Goal: Task Accomplishment & Management: Complete application form

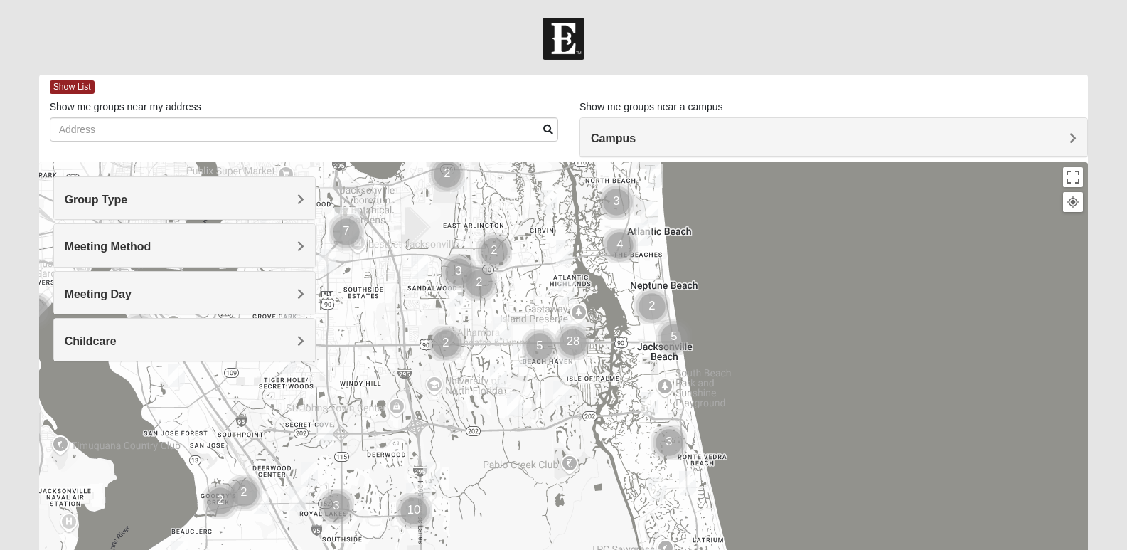
drag, startPoint x: 746, startPoint y: 416, endPoint x: 759, endPoint y: 341, distance: 75.8
click at [759, 341] on div at bounding box center [564, 446] width 1050 height 569
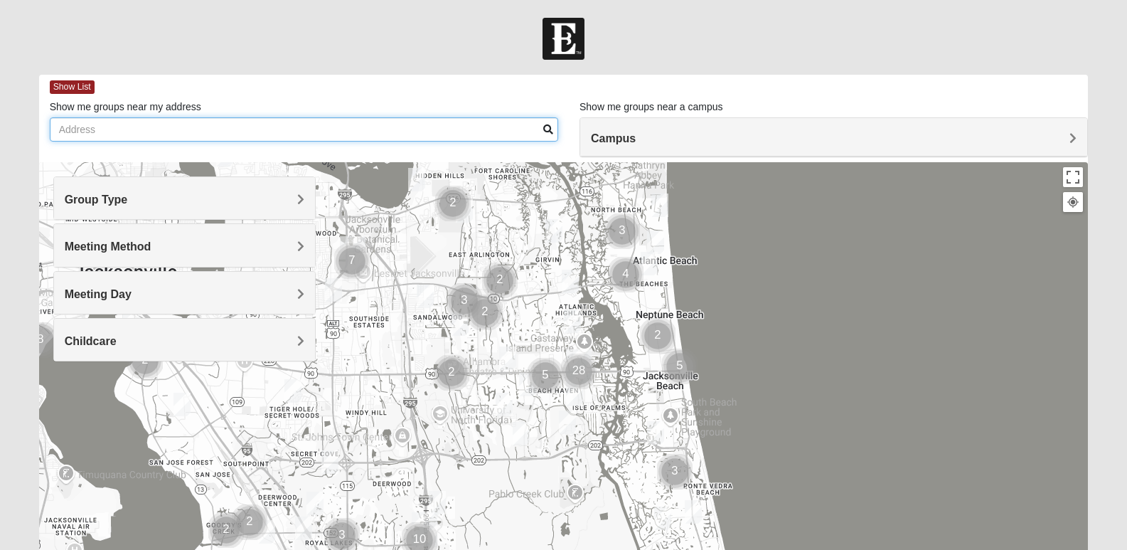
click at [117, 134] on input "Show me groups near my address" at bounding box center [304, 129] width 509 height 24
type input "[STREET_ADDRESS]"
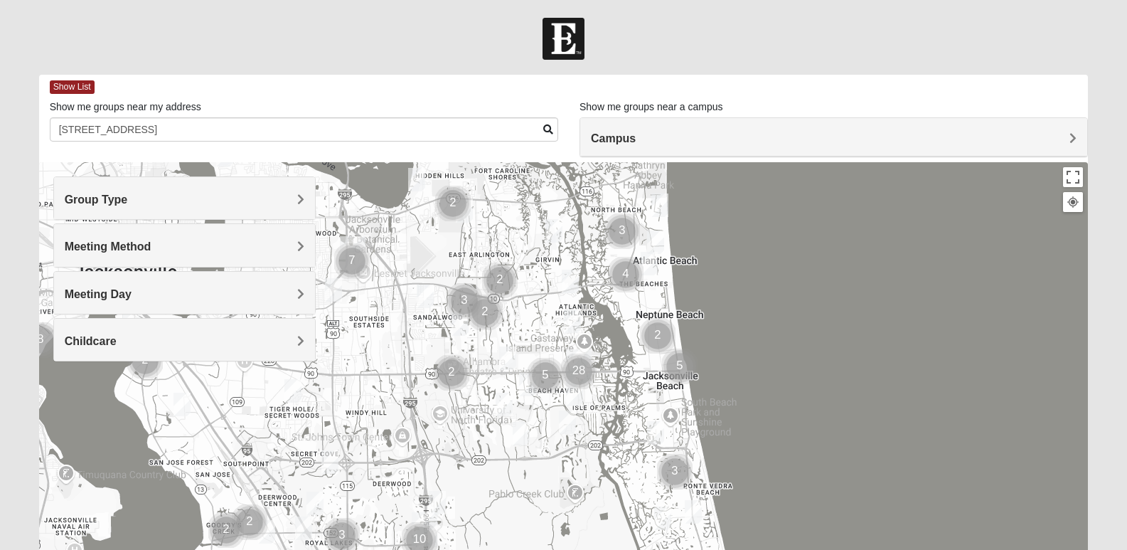
click at [546, 129] on span at bounding box center [548, 129] width 10 height 10
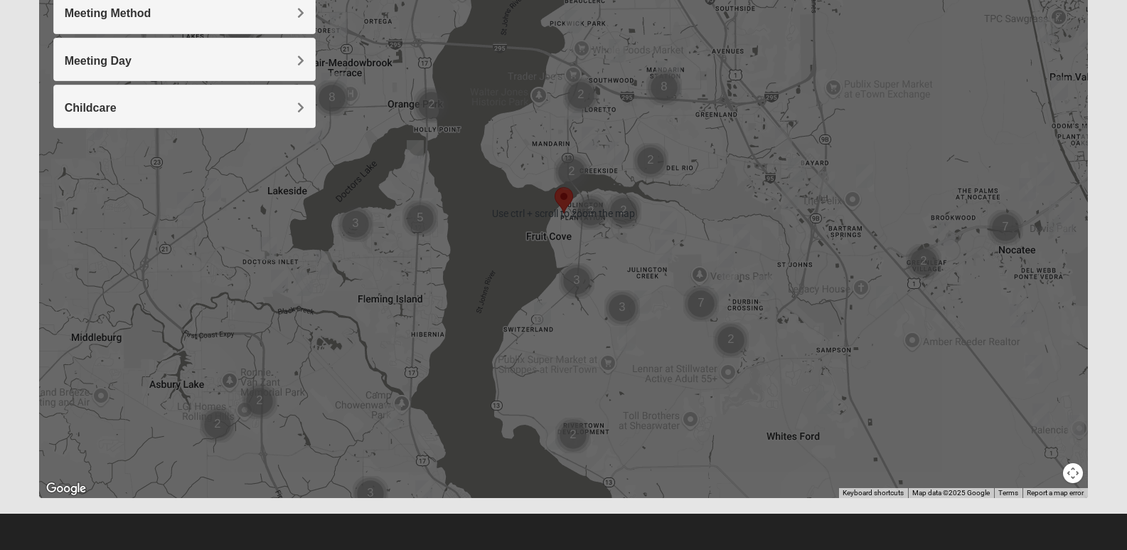
scroll to position [162, 0]
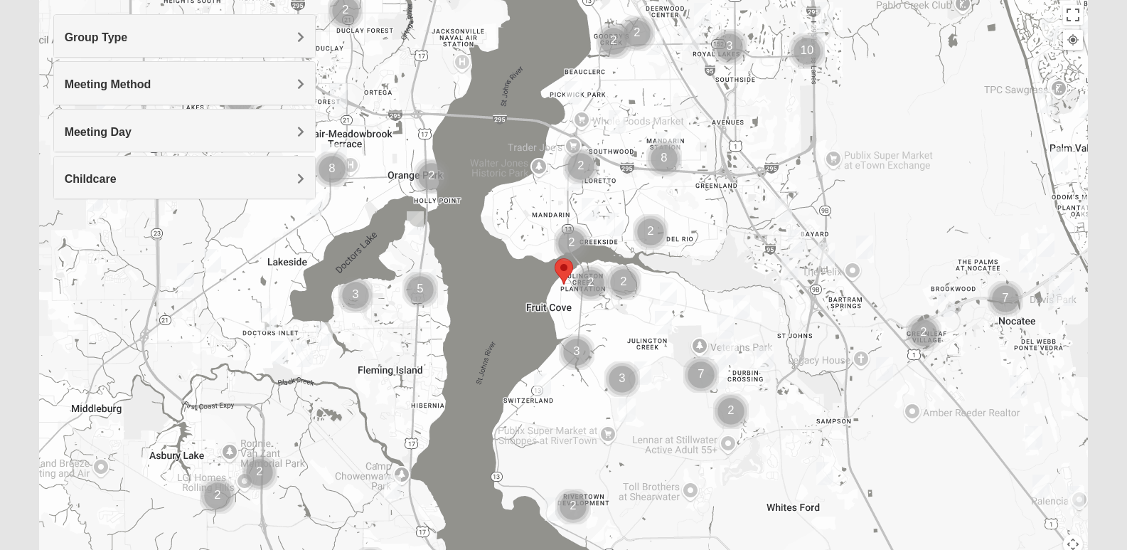
click at [1074, 539] on button "Map camera controls" at bounding box center [1073, 544] width 20 height 20
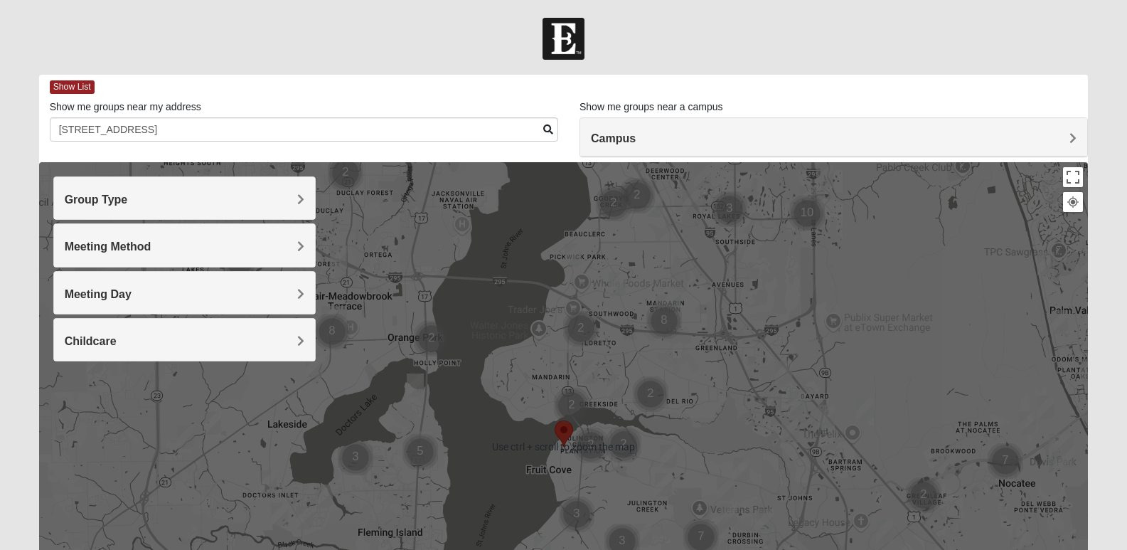
scroll to position [71, 0]
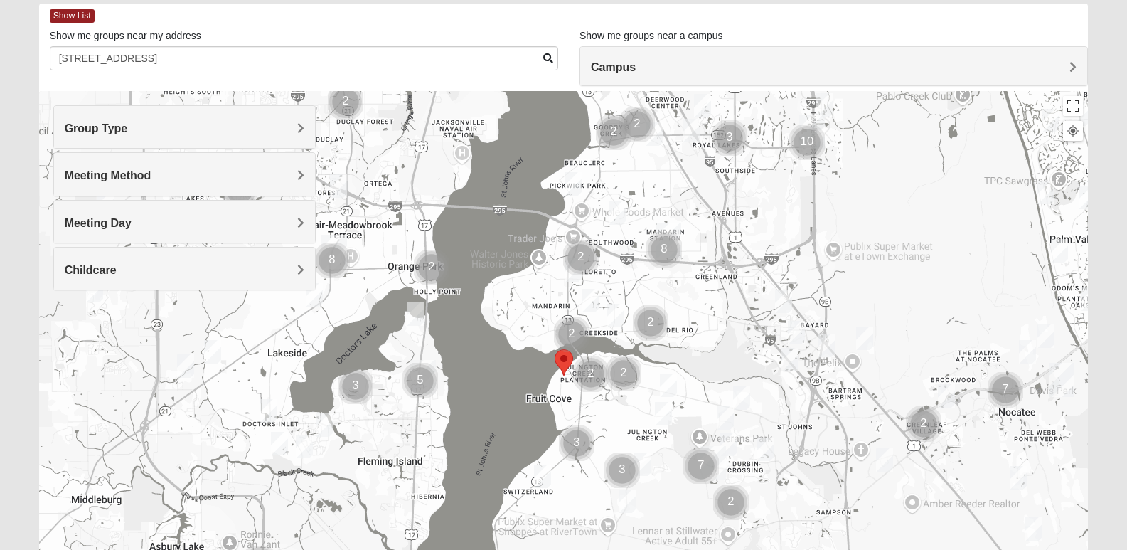
click at [1074, 99] on button "Toggle fullscreen view" at bounding box center [1073, 106] width 20 height 20
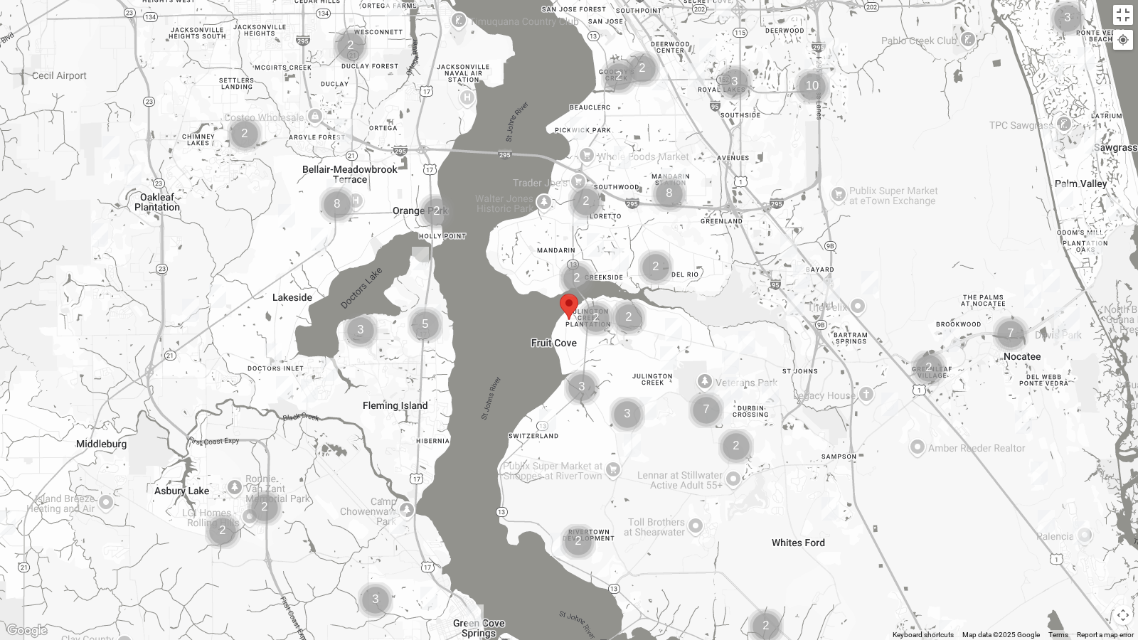
click at [772, 390] on img "Womens Caro 32259" at bounding box center [770, 393] width 17 height 23
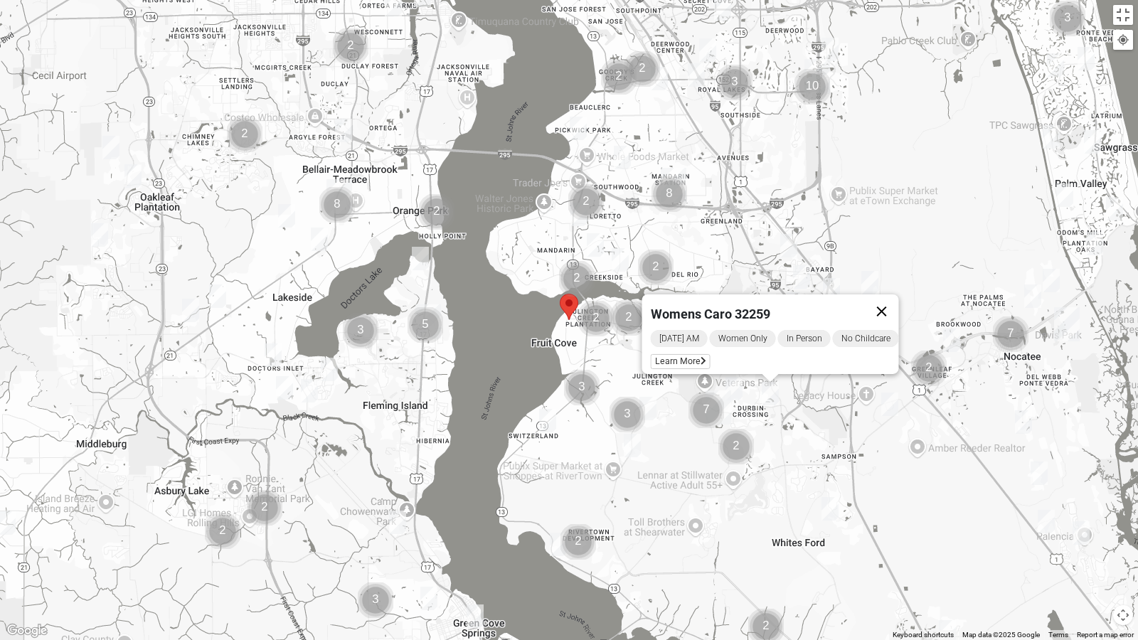
click at [887, 299] on button "Close" at bounding box center [882, 311] width 34 height 34
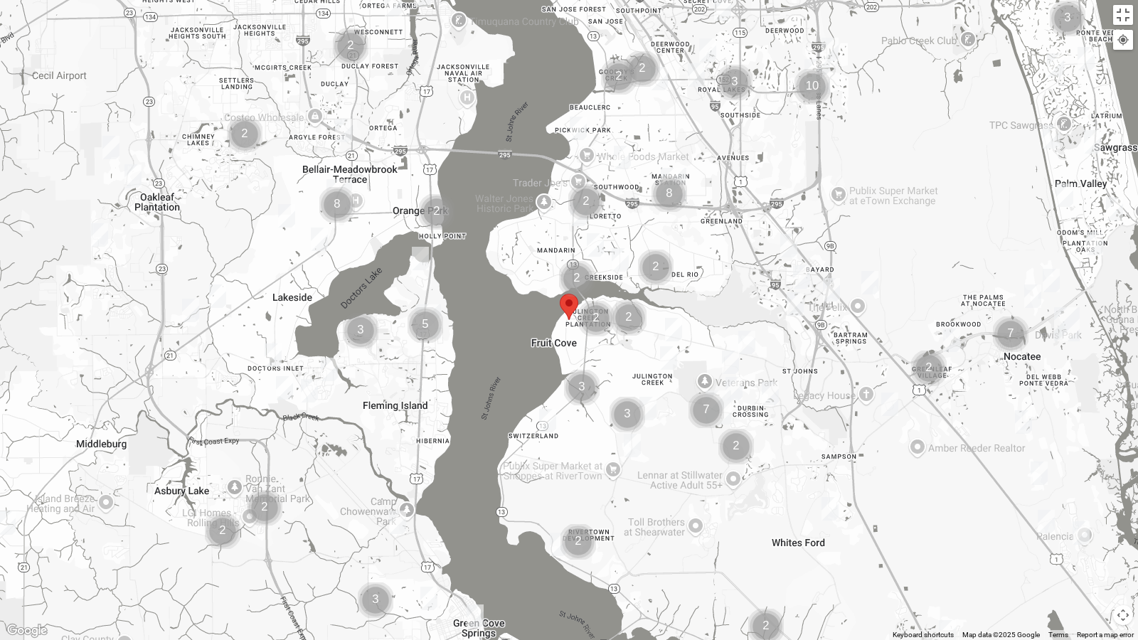
click at [749, 345] on img "Womens Urbanski 32259" at bounding box center [746, 342] width 17 height 23
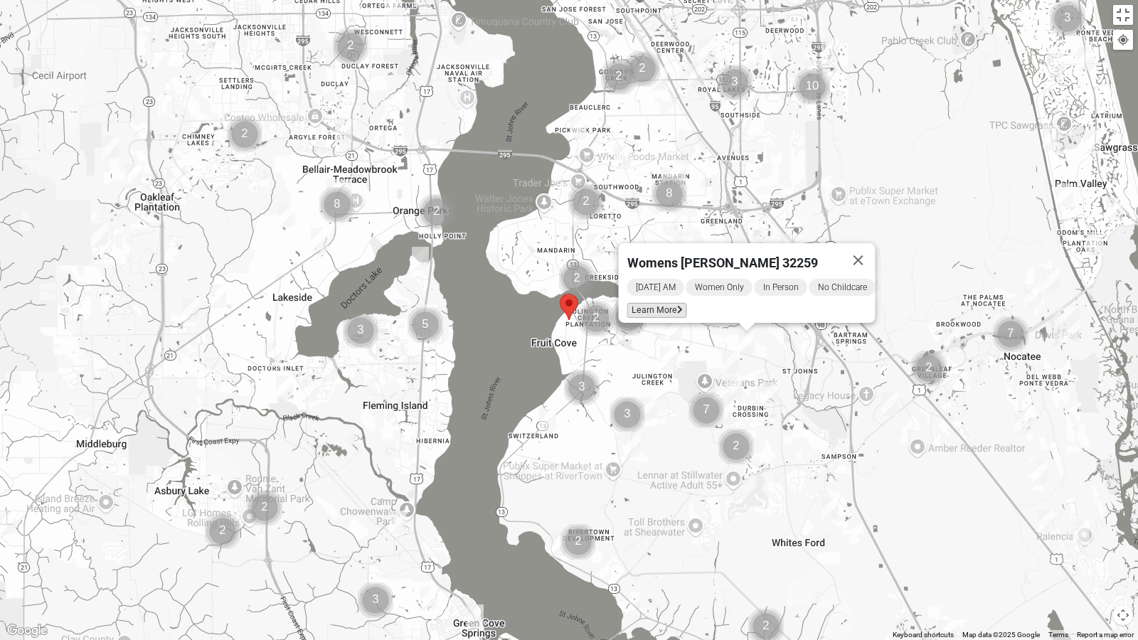
click at [661, 303] on span "Learn More" at bounding box center [657, 310] width 60 height 15
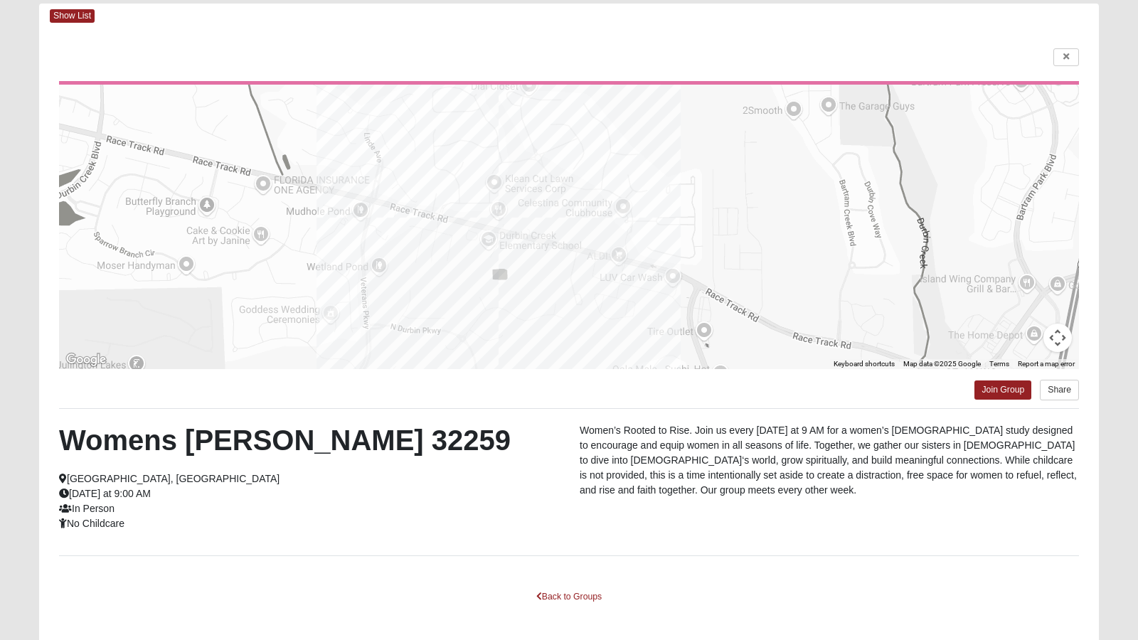
click at [1013, 390] on html "Log In Find A Group Error Show List Loading Groups" at bounding box center [569, 315] width 1138 height 772
click at [990, 386] on html "Log In Find A Group Error Show List Loading Groups" at bounding box center [569, 315] width 1138 height 772
click at [987, 393] on html "Log In Find A Group Error Show List Loading Groups" at bounding box center [569, 315] width 1138 height 772
click at [1066, 388] on html "Log In Find A Group Error Show List Loading Groups" at bounding box center [569, 315] width 1138 height 772
click at [580, 549] on html "Log In Find A Group Error Show List Loading Groups" at bounding box center [569, 315] width 1138 height 772
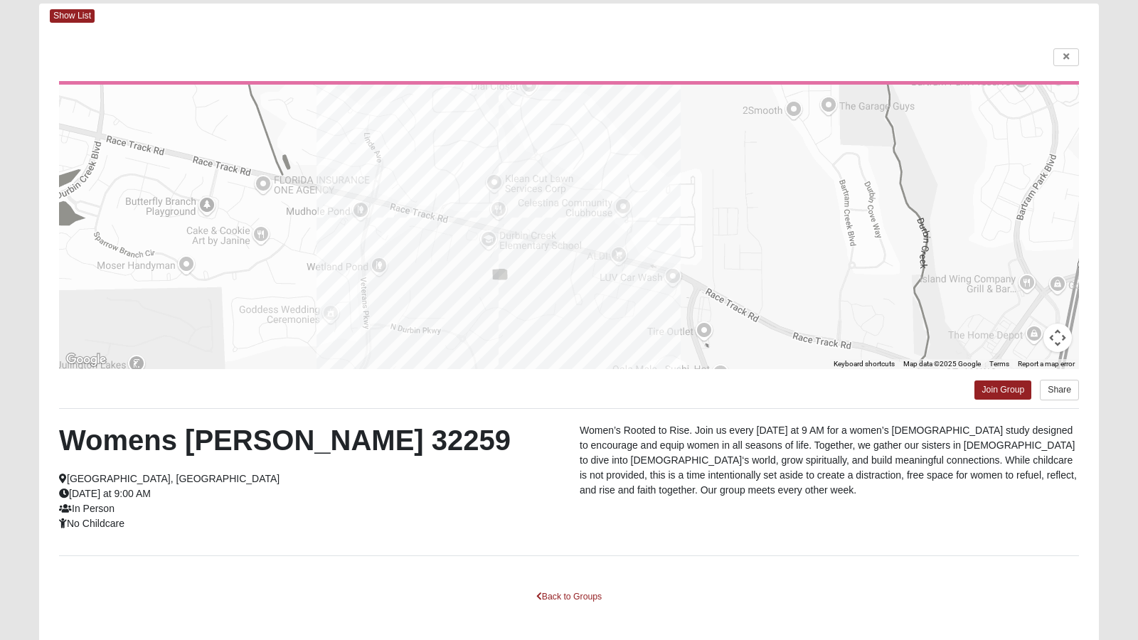
click at [62, 11] on html "Log In Find A Group Error Show List Loading Groups" at bounding box center [569, 315] width 1138 height 772
click at [70, 13] on html "Log In Find A Group Error Show List Loading Groups" at bounding box center [569, 315] width 1138 height 772
click at [1066, 63] on html "Log In Find A Group Error Show List Loading Groups" at bounding box center [569, 315] width 1138 height 772
click at [1065, 53] on html "Log In Find A Group Error Show List Loading Groups" at bounding box center [569, 315] width 1138 height 772
click at [581, 549] on html "Log In Find A Group Error Show List Loading Groups" at bounding box center [569, 315] width 1138 height 772
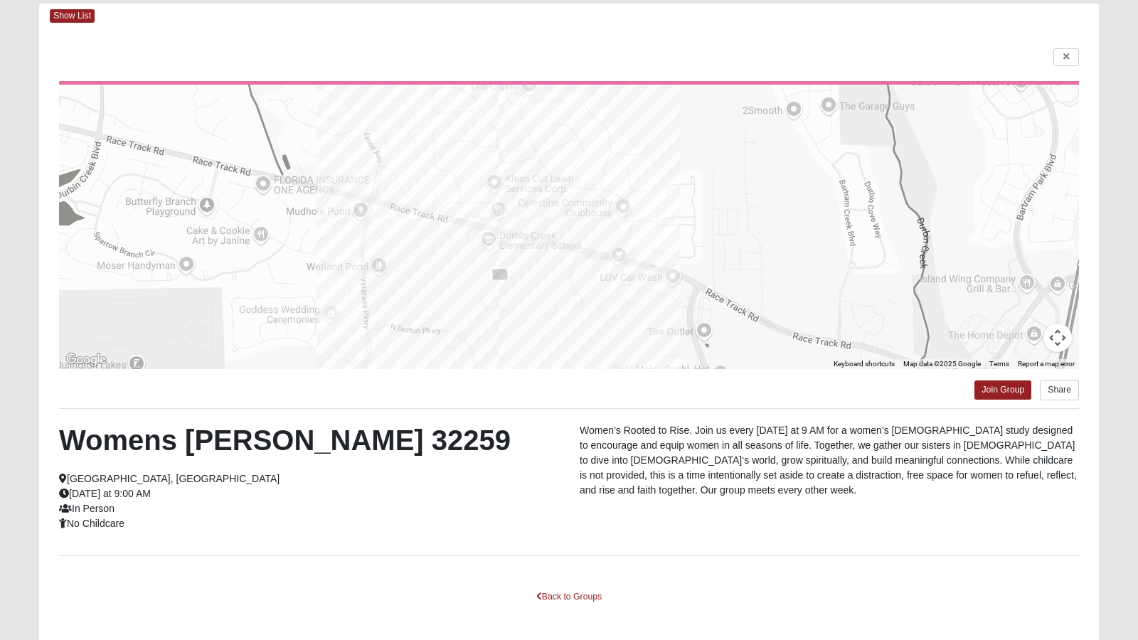
click at [1058, 329] on html "Log In Find A Group Error Show List Loading Groups" at bounding box center [569, 315] width 1138 height 772
click at [1065, 55] on html "Log In Find A Group Error Show List Loading Groups" at bounding box center [569, 315] width 1138 height 772
click at [53, 9] on html "Log In Find A Group Error Show List Loading Groups" at bounding box center [569, 315] width 1138 height 772
click at [988, 380] on html "Log In Find A Group Error Show List Loading Groups" at bounding box center [569, 315] width 1138 height 772
click at [996, 385] on html "Log In Find A Group Error Show List Loading Groups" at bounding box center [569, 315] width 1138 height 772
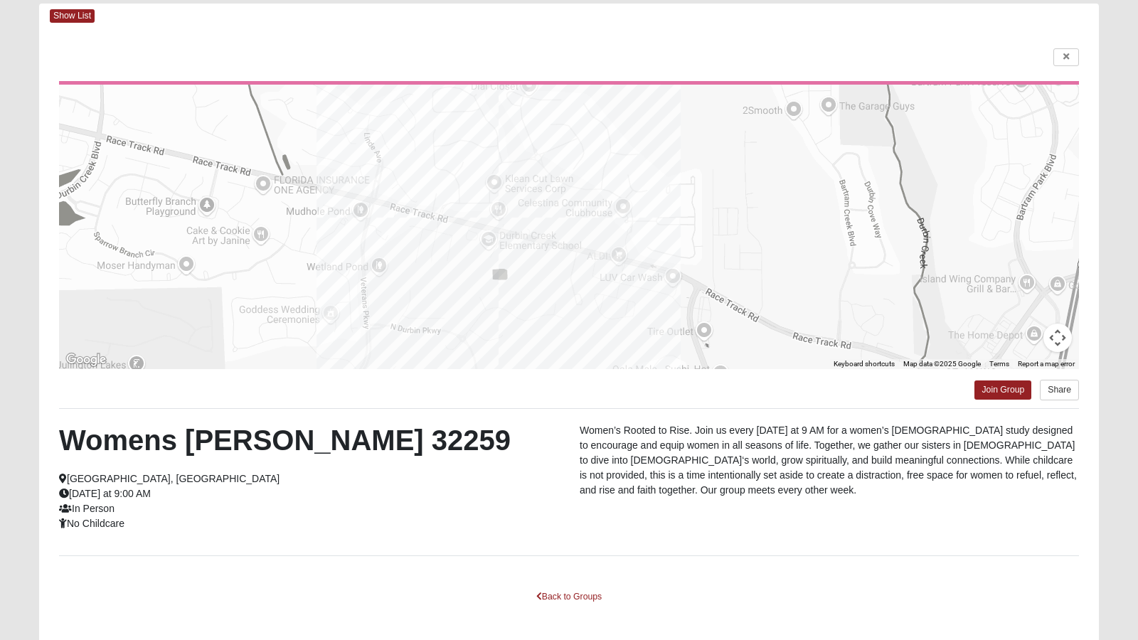
click at [1057, 393] on html "Log In Find A Group Error Show List Loading Groups" at bounding box center [569, 315] width 1138 height 772
click at [1058, 336] on html "Log In Find A Group Error Show List Loading Groups" at bounding box center [569, 315] width 1138 height 772
click at [1064, 59] on html "Log In Find A Group Error Show List Loading Groups" at bounding box center [569, 315] width 1138 height 772
click at [1066, 59] on html "Log In Find A Group Error Show List Loading Groups" at bounding box center [569, 315] width 1138 height 772
click at [580, 549] on html "Log In Find A Group Error Show List Loading Groups" at bounding box center [569, 315] width 1138 height 772
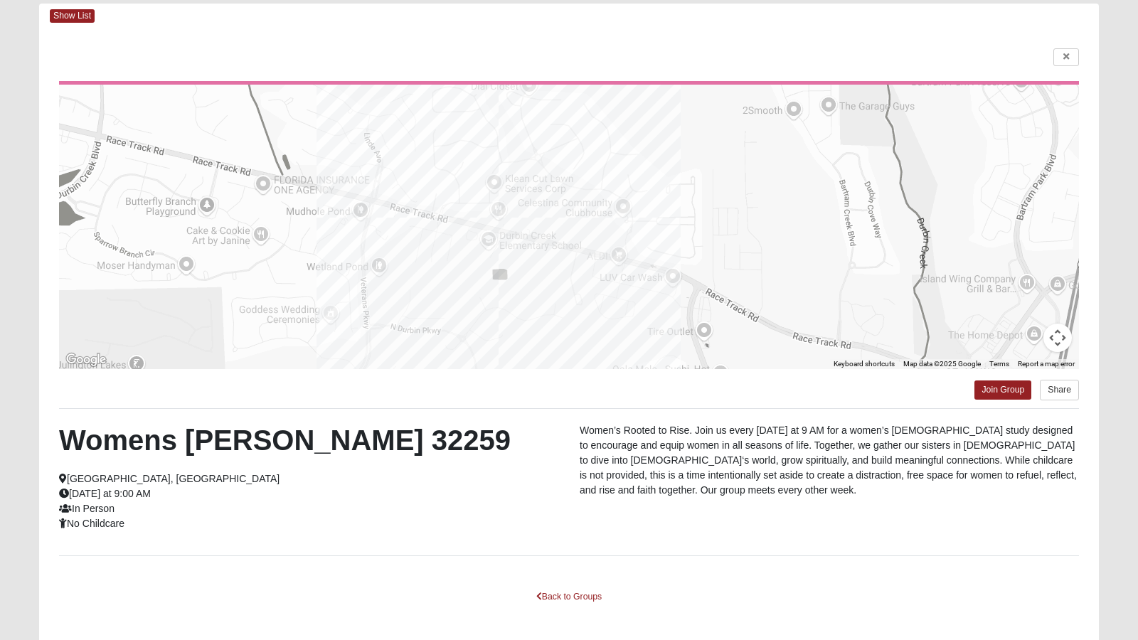
click at [577, 549] on html "Log In Find A Group Error Show List Loading Groups" at bounding box center [569, 315] width 1138 height 772
click at [468, 549] on html "Log In Find A Group Error Show List Loading Groups" at bounding box center [569, 315] width 1138 height 772
click at [441, 549] on html "Log In Find A Group Error Show List Loading Groups" at bounding box center [569, 315] width 1138 height 772
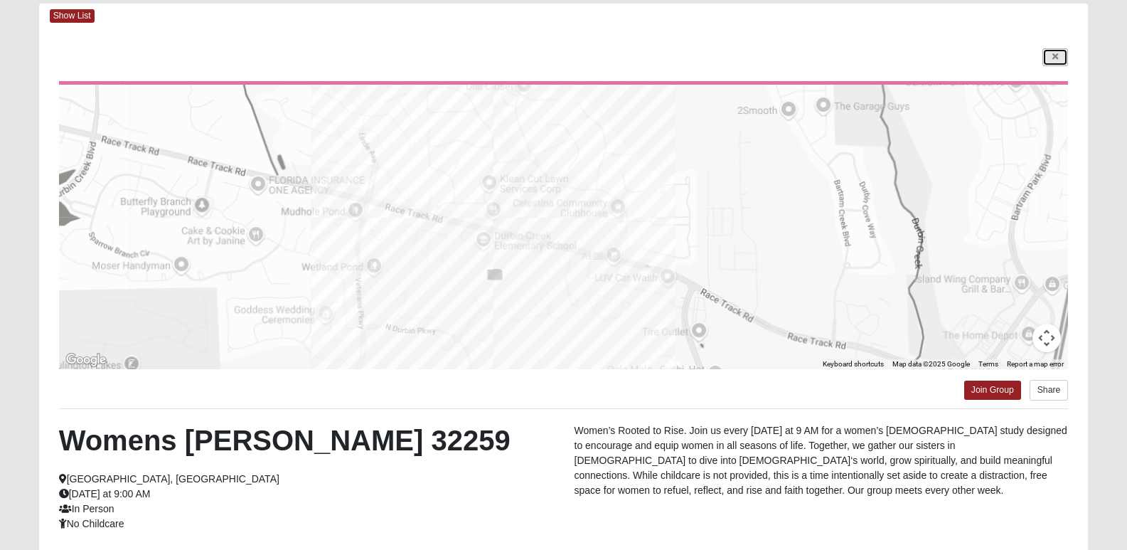
click at [1060, 55] on link at bounding box center [1056, 57] width 26 height 18
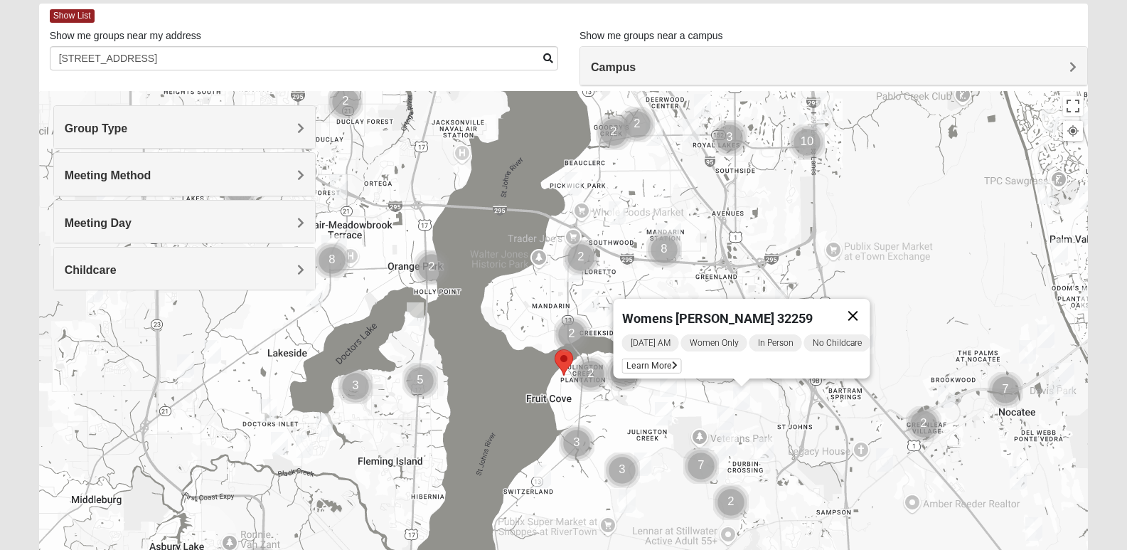
click at [854, 304] on button "Close" at bounding box center [853, 316] width 34 height 34
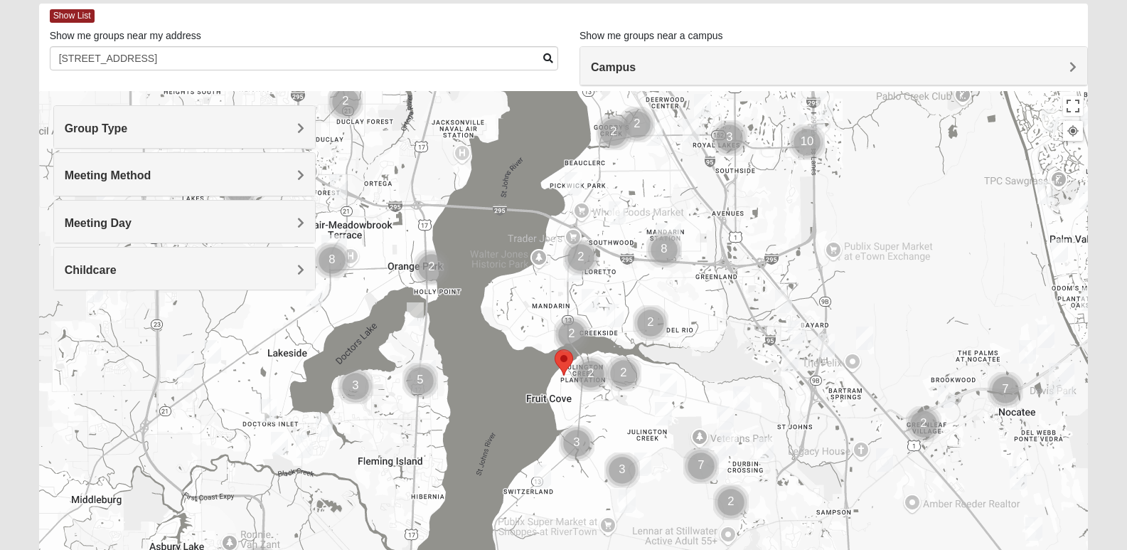
click at [767, 457] on img "Womens Caro 32259" at bounding box center [765, 448] width 17 height 23
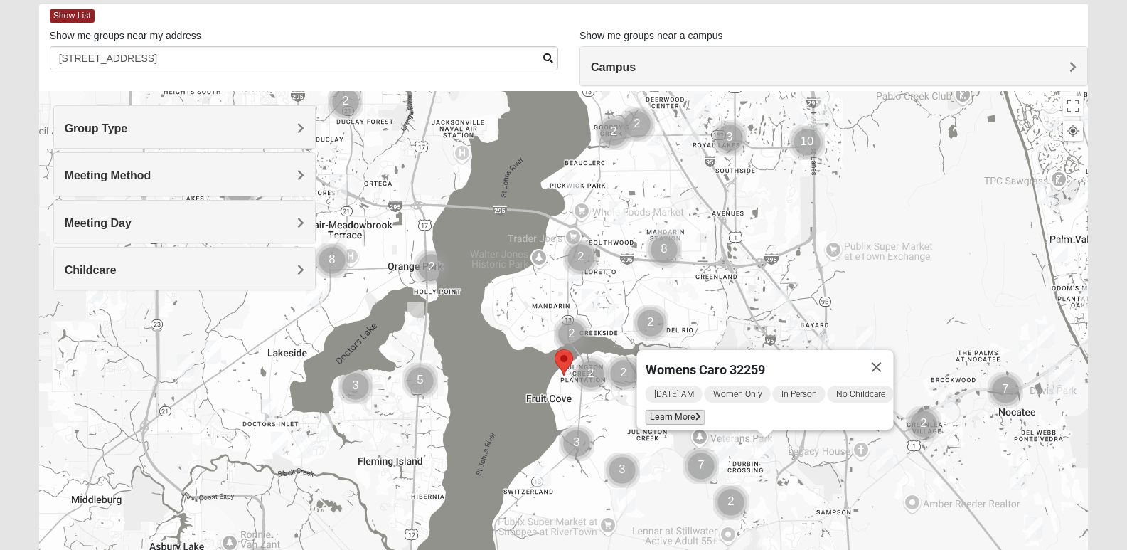
click at [659, 410] on span "Learn More" at bounding box center [675, 417] width 60 height 15
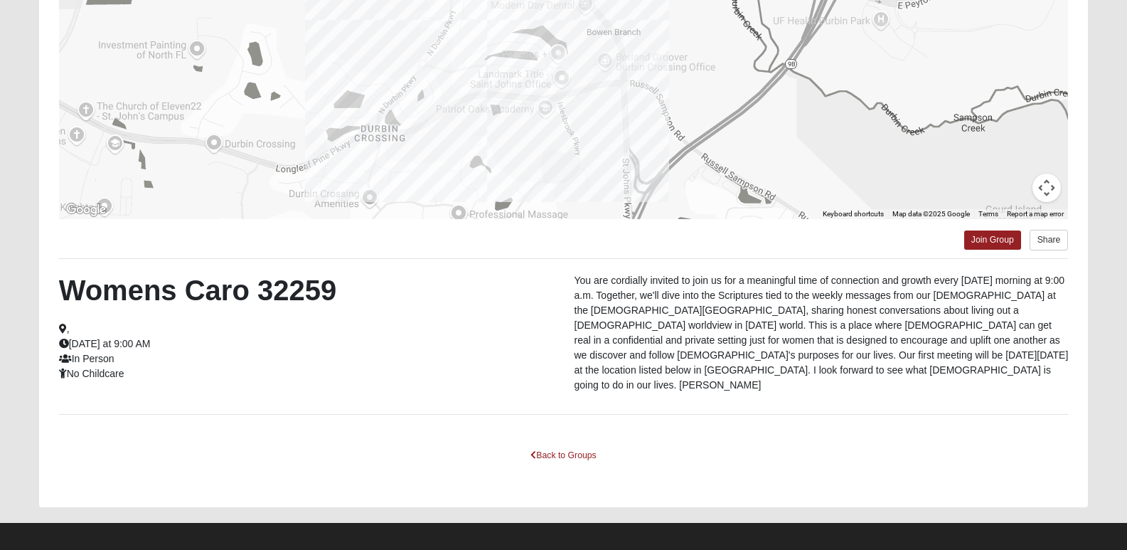
scroll to position [222, 0]
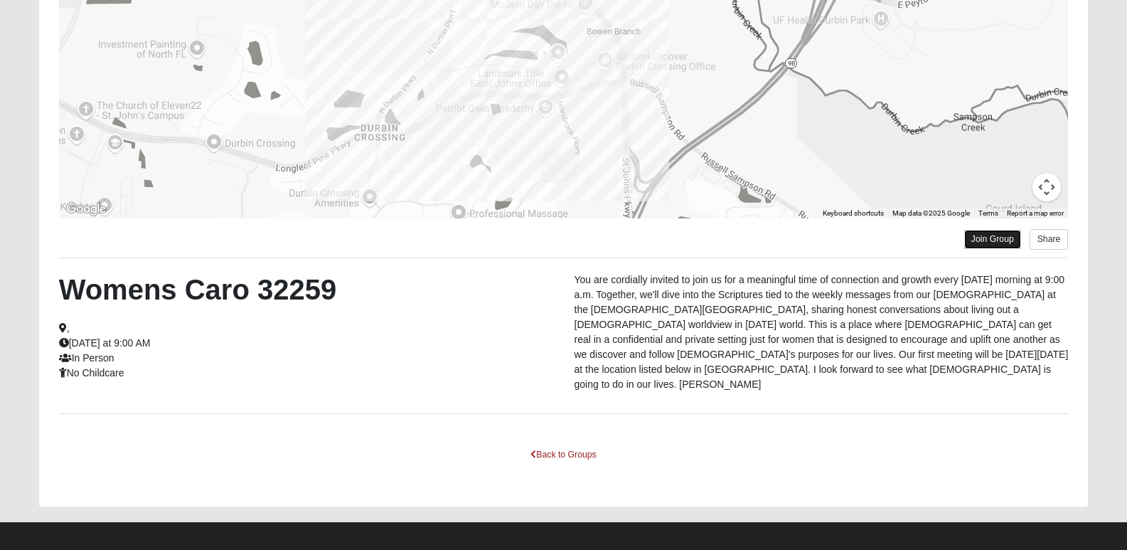
click at [989, 235] on link "Join Group" at bounding box center [993, 239] width 57 height 19
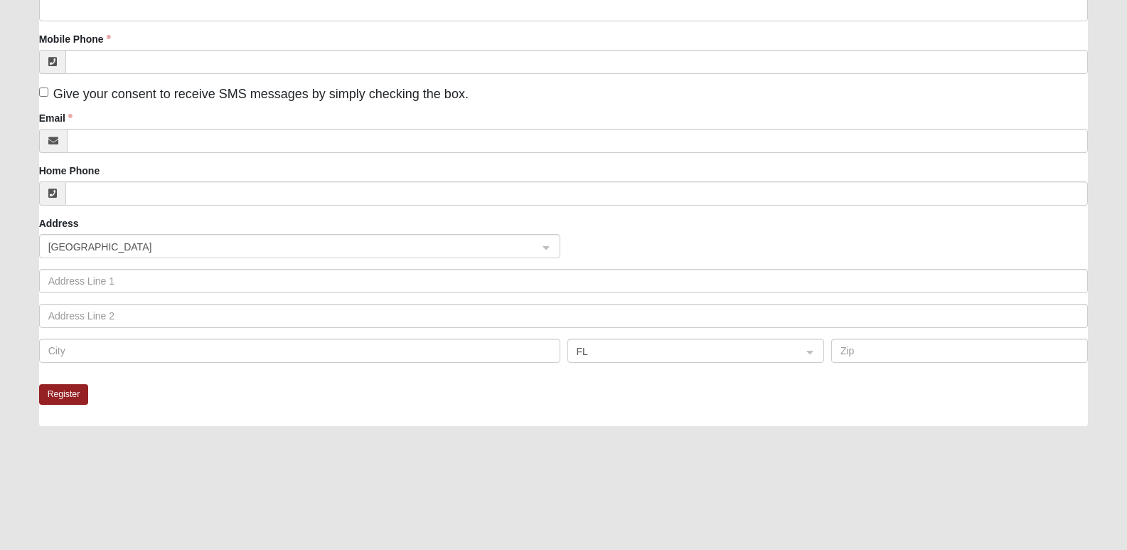
scroll to position [97, 0]
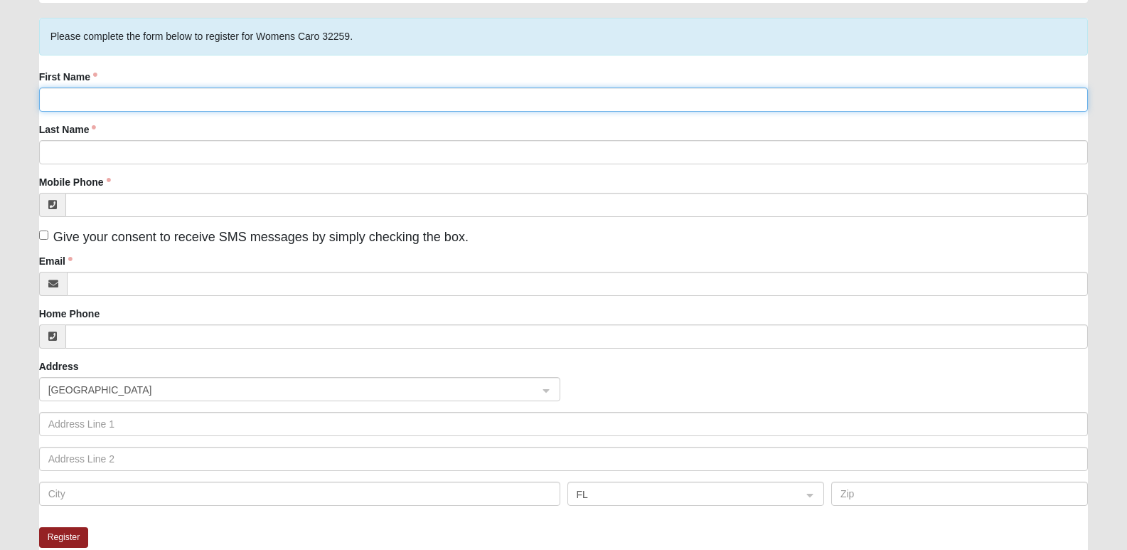
click at [309, 100] on input "First Name" at bounding box center [564, 99] width 1050 height 24
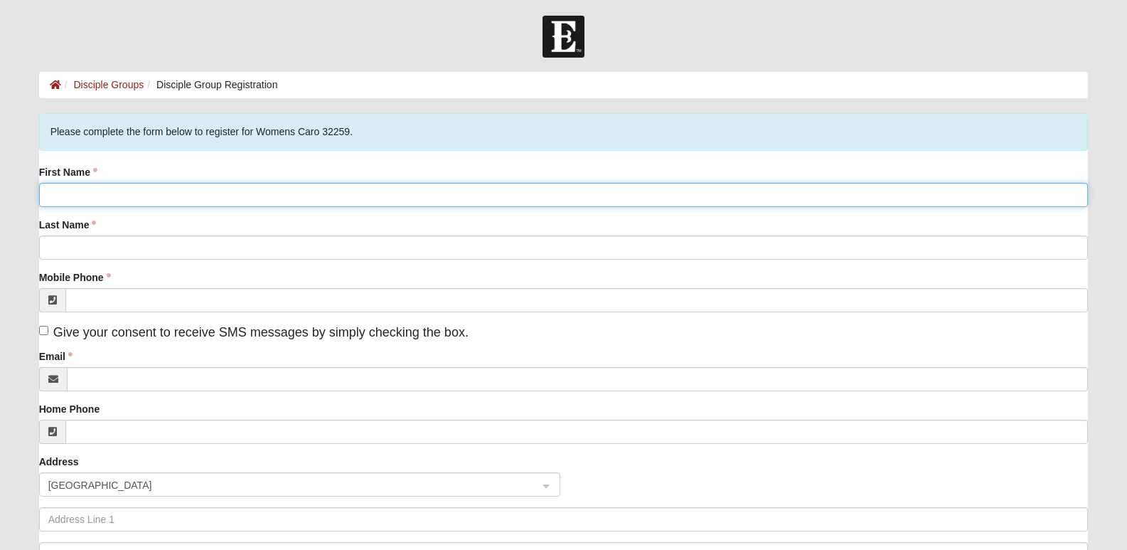
scroll to position [0, 0]
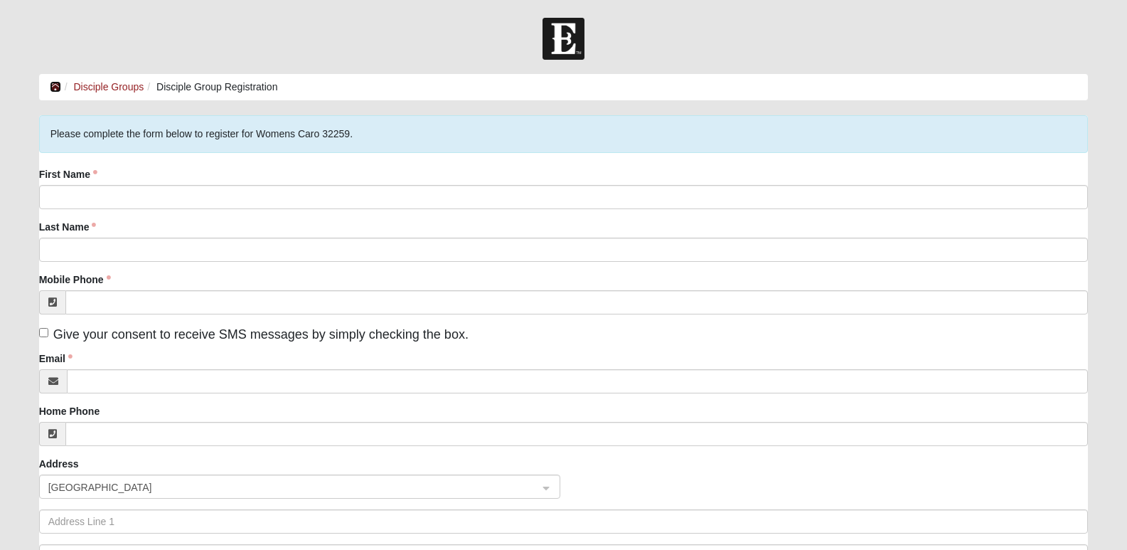
click at [58, 84] on icon at bounding box center [55, 87] width 11 height 10
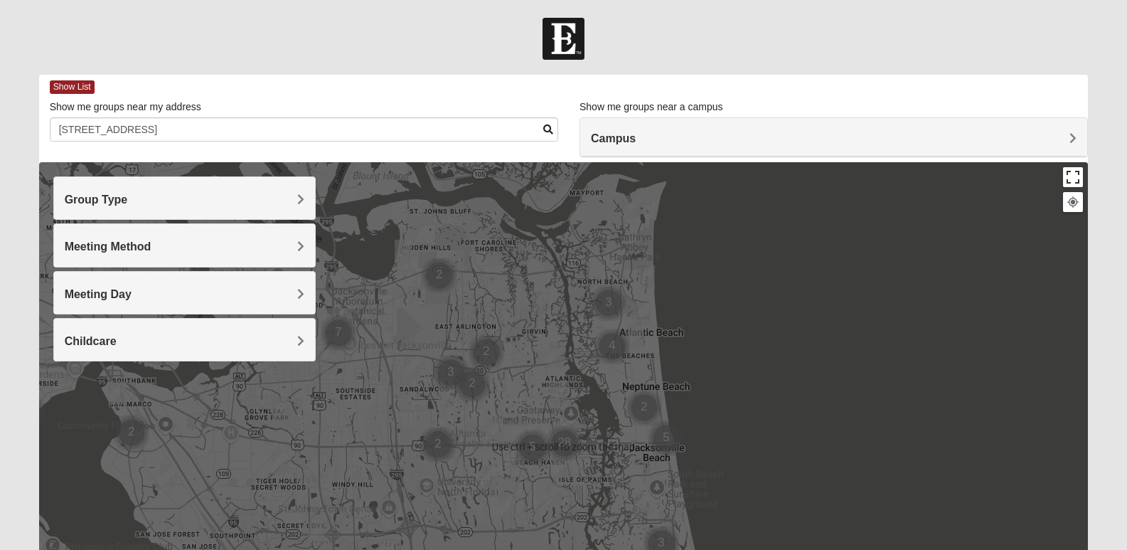
click at [1075, 175] on button "Toggle fullscreen view" at bounding box center [1073, 177] width 20 height 20
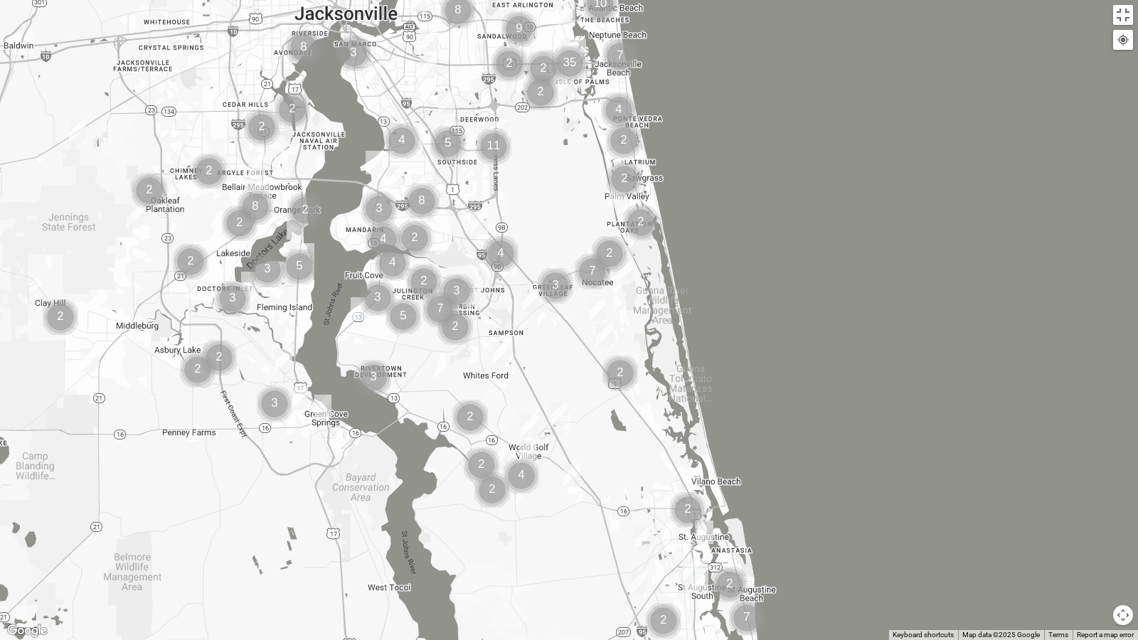
drag, startPoint x: 693, startPoint y: 548, endPoint x: 592, endPoint y: 179, distance: 383.4
click at [592, 179] on div at bounding box center [569, 320] width 1138 height 640
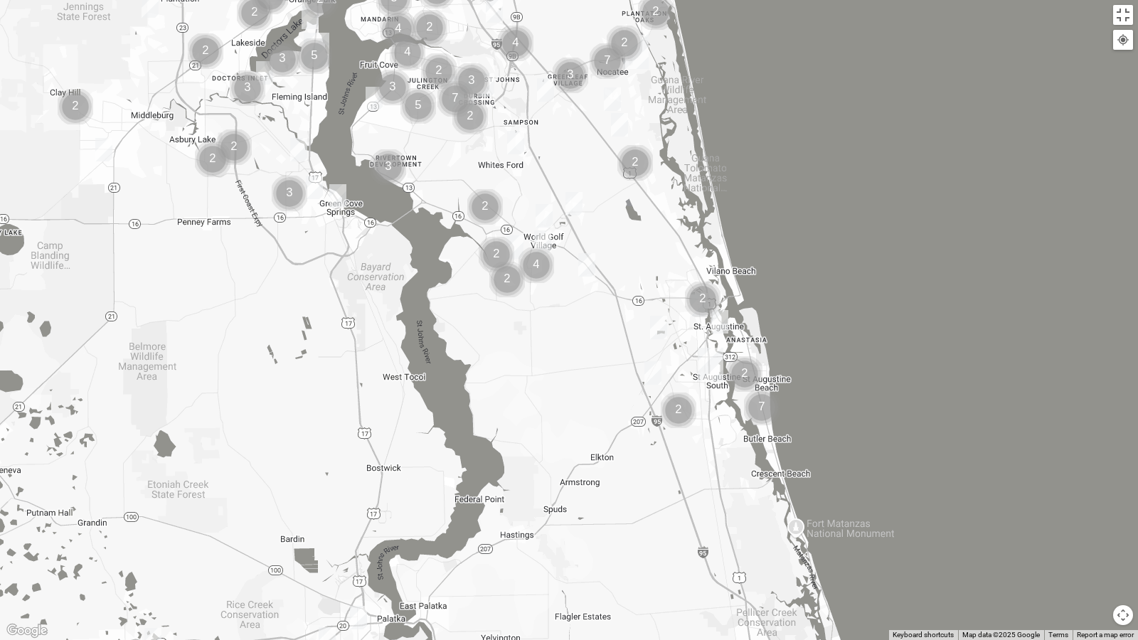
drag, startPoint x: 562, startPoint y: 564, endPoint x: 577, endPoint y: 352, distance: 212.5
click at [577, 352] on div at bounding box center [569, 320] width 1138 height 640
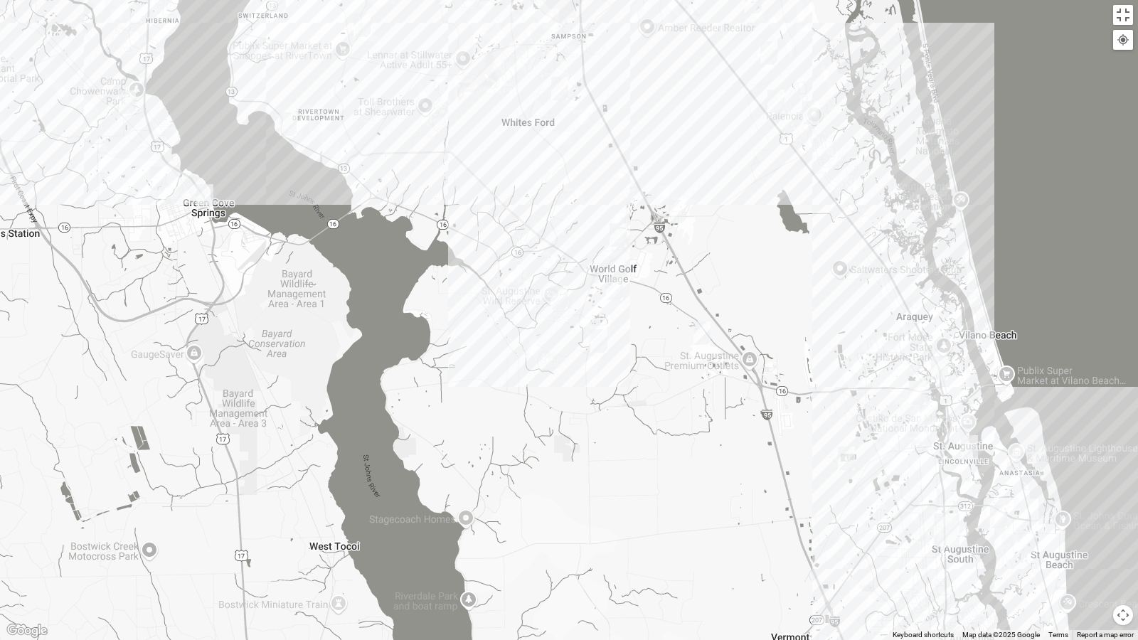
drag, startPoint x: 534, startPoint y: 321, endPoint x: 596, endPoint y: 489, distance: 179.6
click at [596, 489] on div at bounding box center [569, 320] width 1138 height 640
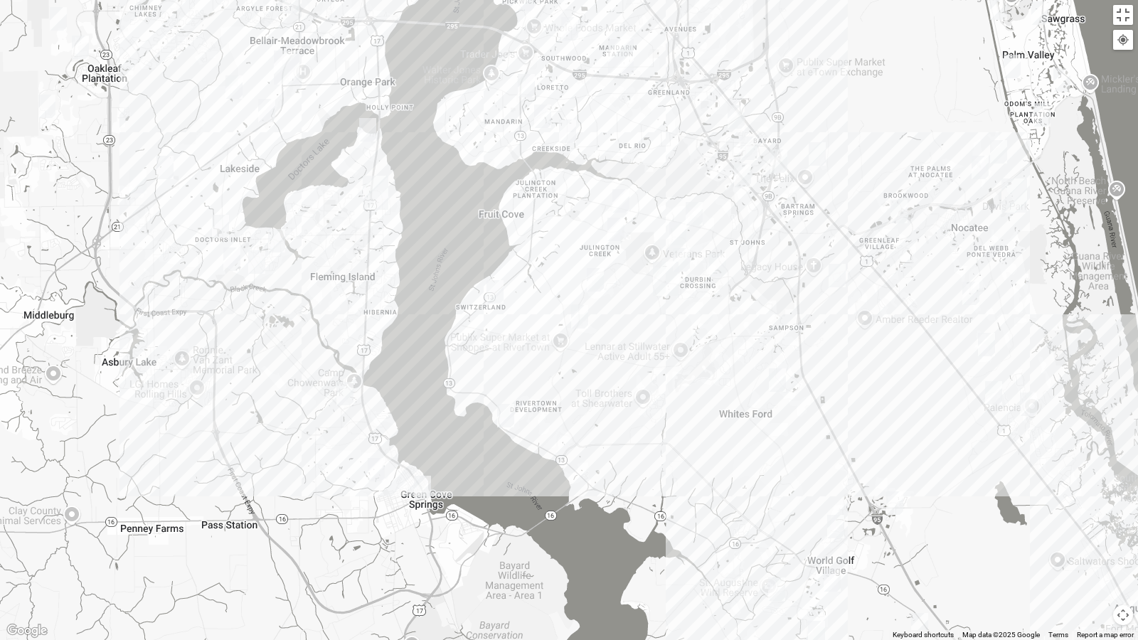
drag, startPoint x: 350, startPoint y: 166, endPoint x: 568, endPoint y: 459, distance: 365.5
click at [568, 459] on div at bounding box center [569, 320] width 1138 height 640
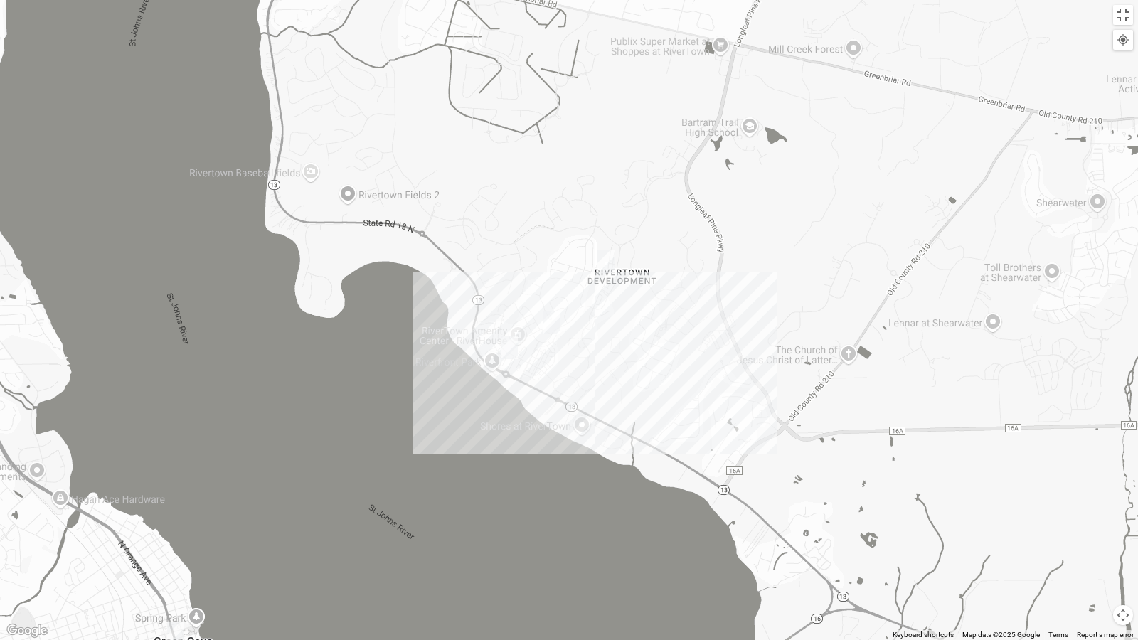
drag, startPoint x: 378, startPoint y: 425, endPoint x: 722, endPoint y: 343, distance: 353.3
click at [722, 343] on div at bounding box center [569, 320] width 1138 height 640
click at [506, 346] on img "Mens Contreras 32259" at bounding box center [509, 347] width 17 height 23
click at [894, 501] on div "Mens [PERSON_NAME] 32259 [DATE] PM Men Only In Person No Childcare Learn More" at bounding box center [569, 320] width 1138 height 640
click at [620, 253] on button "Close" at bounding box center [614, 265] width 34 height 34
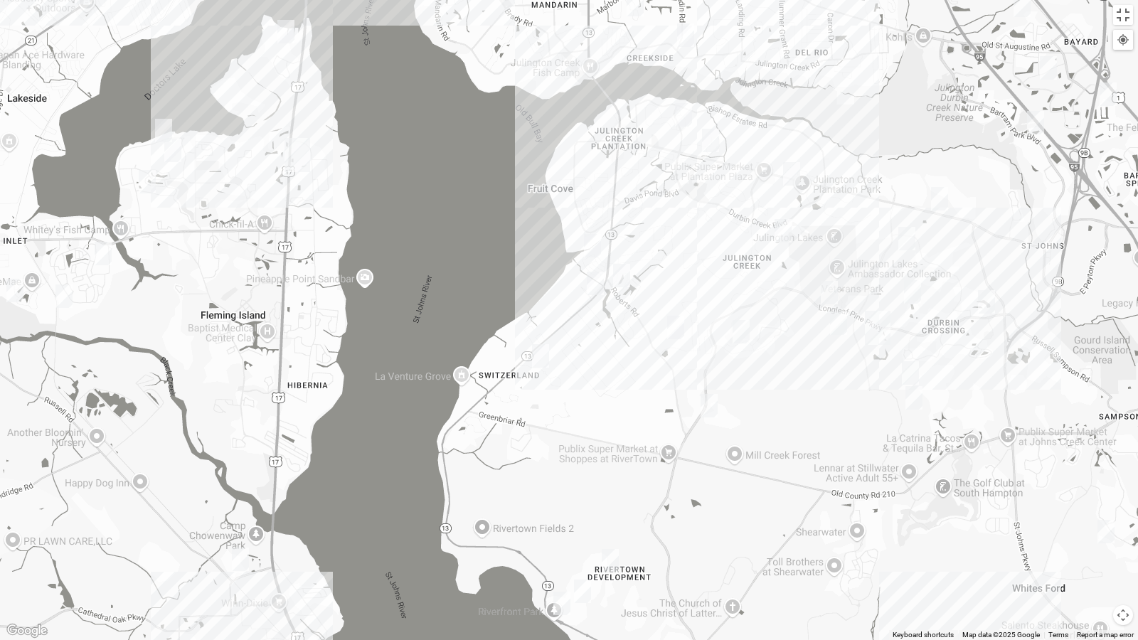
drag, startPoint x: 842, startPoint y: 302, endPoint x: 723, endPoint y: 499, distance: 229.5
click at [723, 499] on div at bounding box center [569, 320] width 1138 height 640
click at [685, 115] on img "Womens LeBel 32259" at bounding box center [683, 114] width 17 height 23
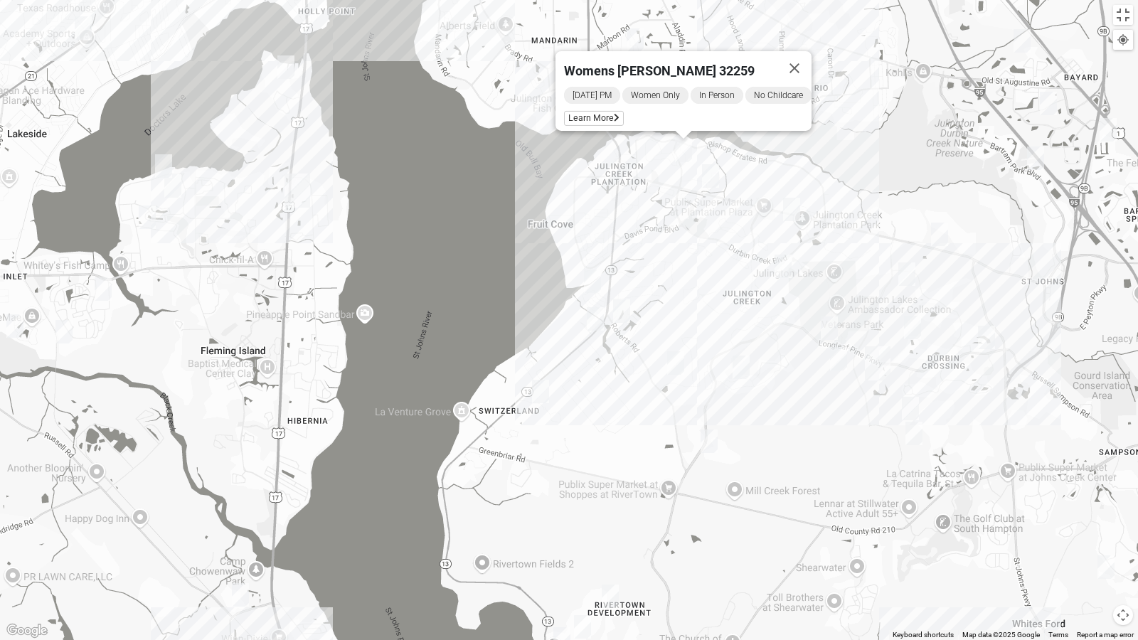
click at [800, 57] on button "Close" at bounding box center [794, 68] width 34 height 34
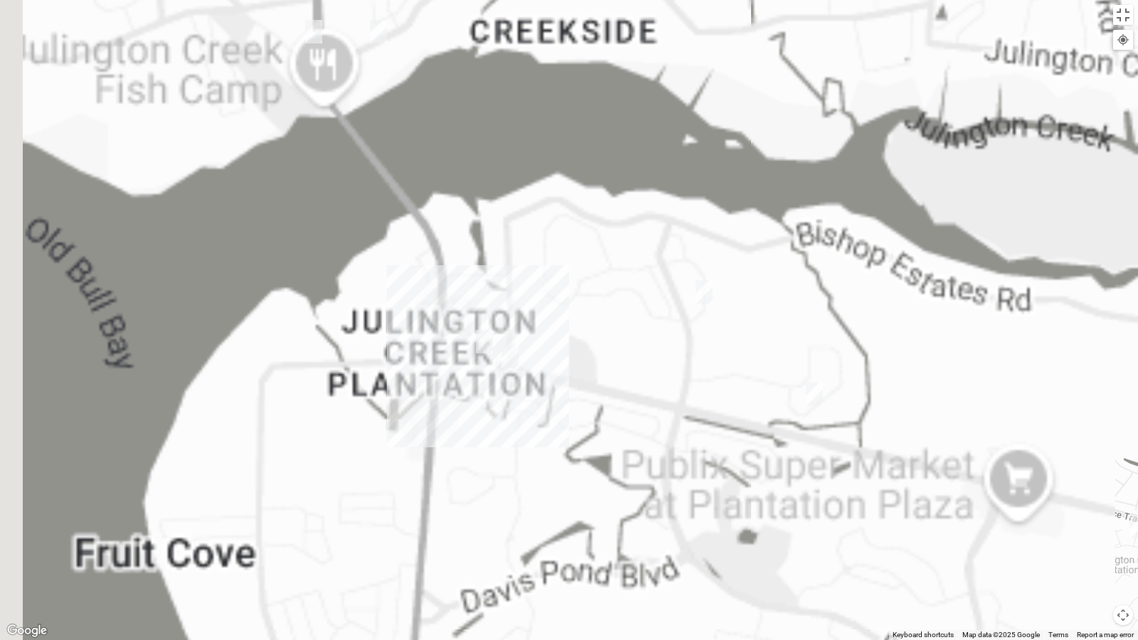
drag, startPoint x: 684, startPoint y: 139, endPoint x: 711, endPoint y: 435, distance: 297.1
click at [711, 435] on div at bounding box center [569, 320] width 1138 height 640
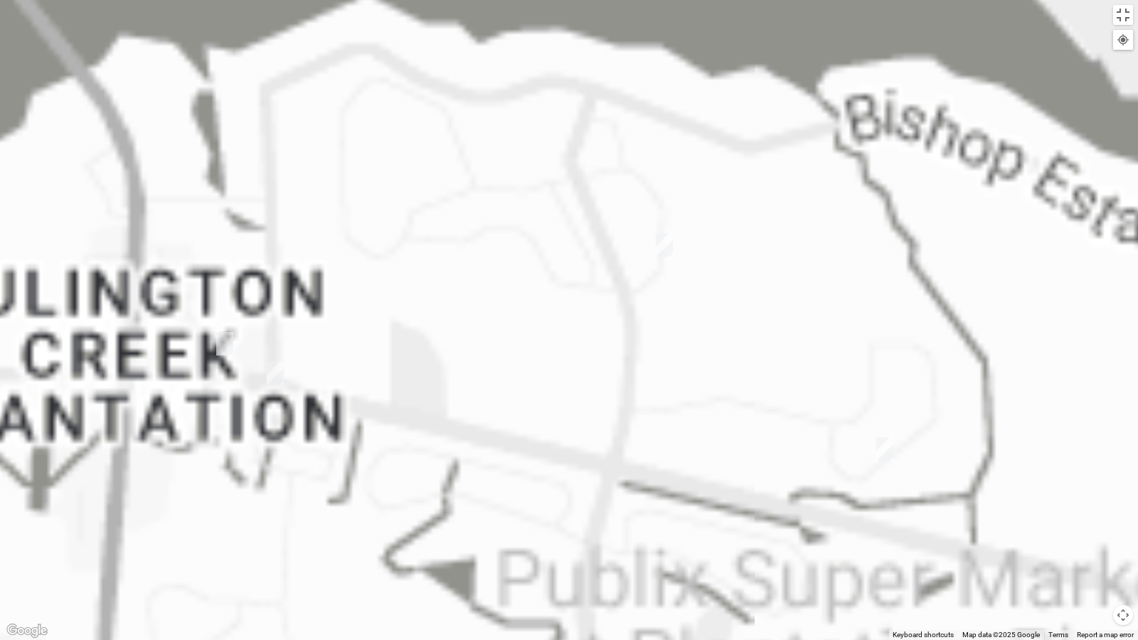
click at [751, 267] on div at bounding box center [569, 320] width 1138 height 640
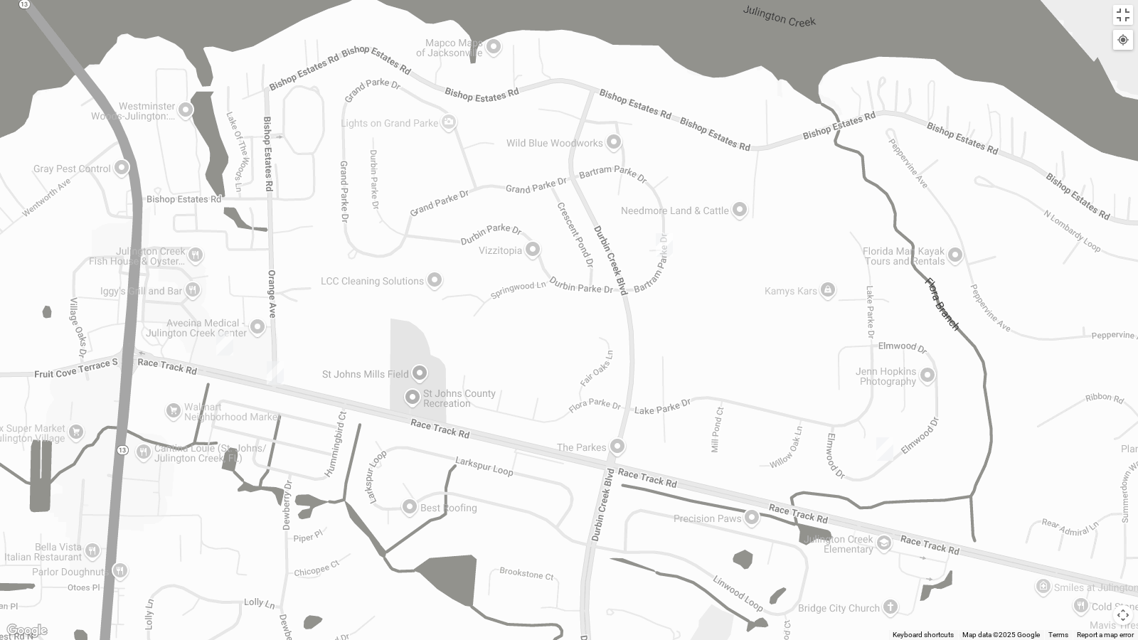
click at [664, 248] on img "Womens LeBel 32259" at bounding box center [664, 244] width 17 height 23
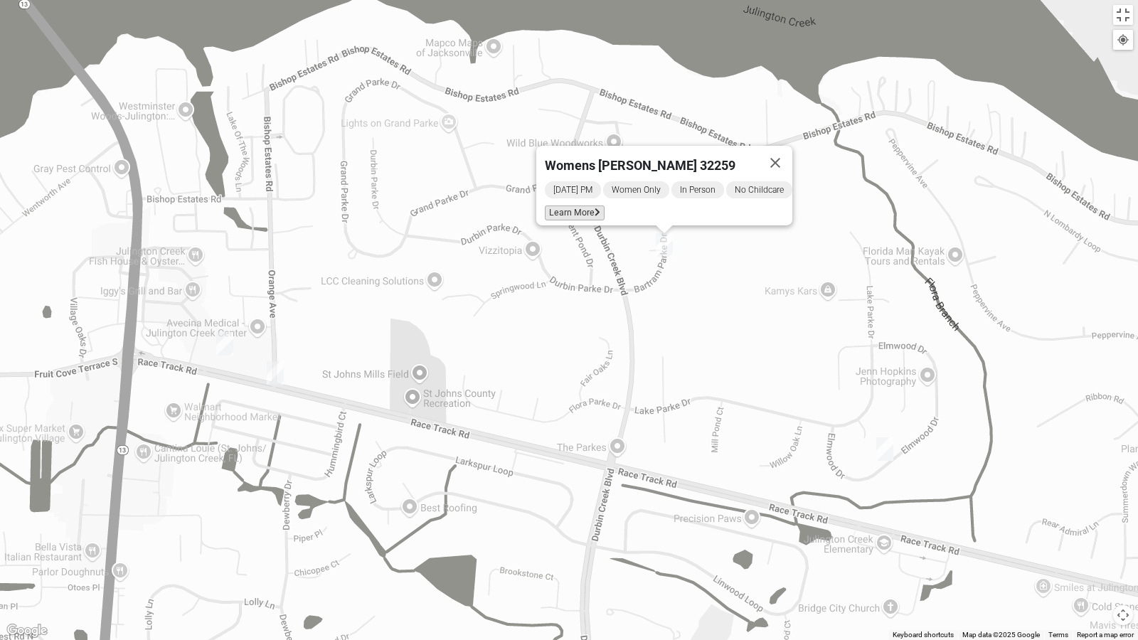
click at [549, 206] on span "Learn More" at bounding box center [575, 213] width 60 height 15
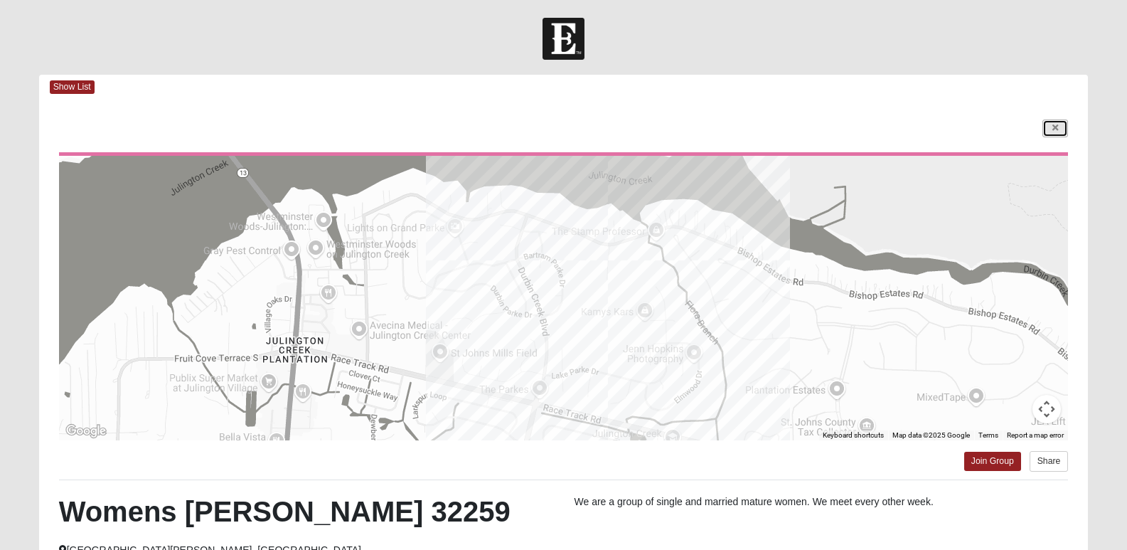
click at [1052, 123] on link at bounding box center [1056, 128] width 26 height 18
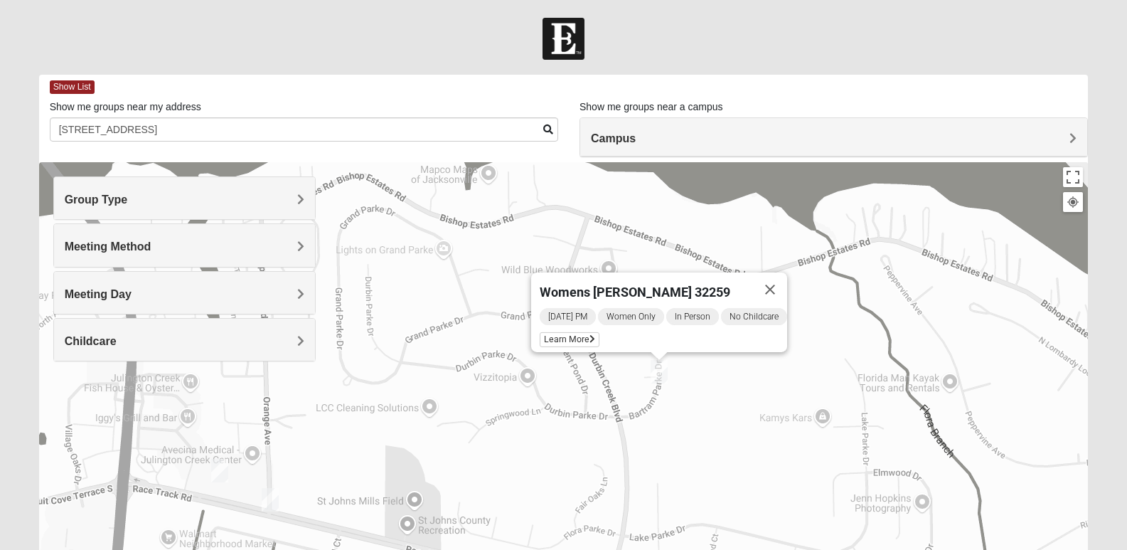
click at [109, 200] on span "Group Type" at bounding box center [96, 199] width 63 height 12
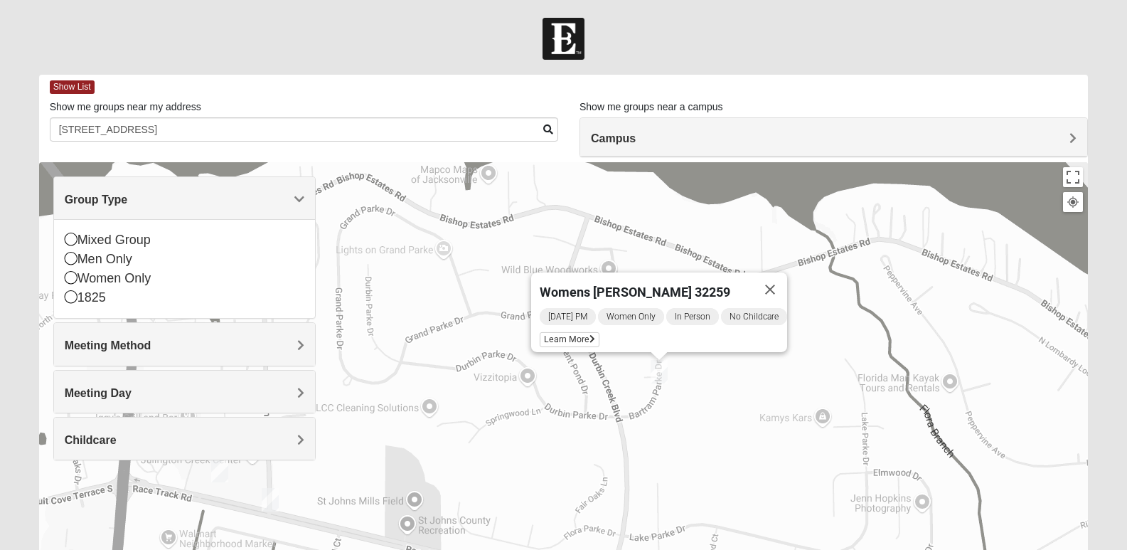
click at [110, 351] on span "Meeting Method" at bounding box center [108, 345] width 87 height 12
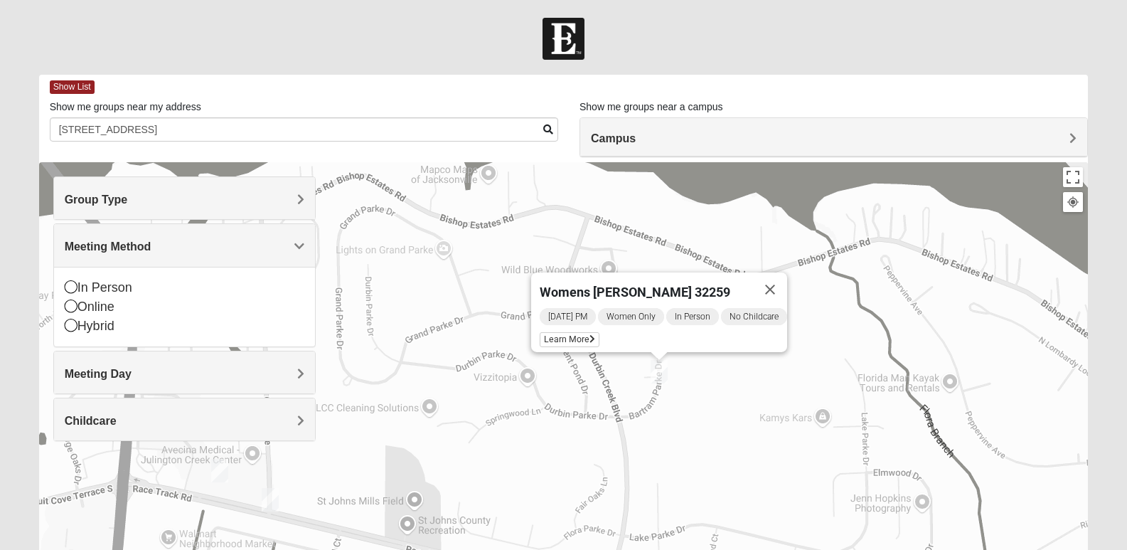
click at [113, 375] on span "Meeting Day" at bounding box center [98, 374] width 67 height 12
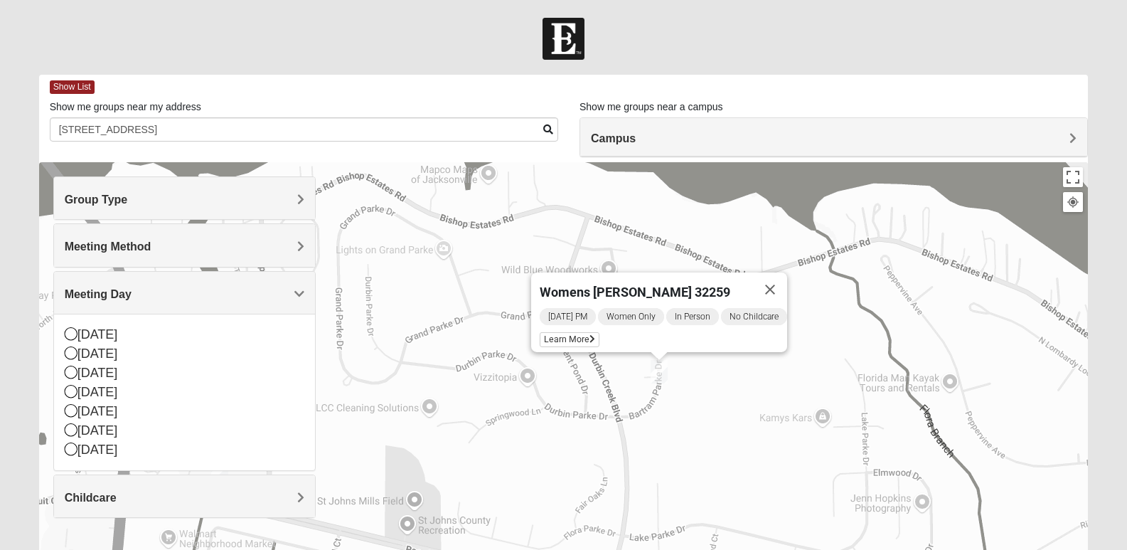
click at [135, 500] on h4 "Childcare" at bounding box center [185, 498] width 240 height 14
